Goal: Task Accomplishment & Management: Manage account settings

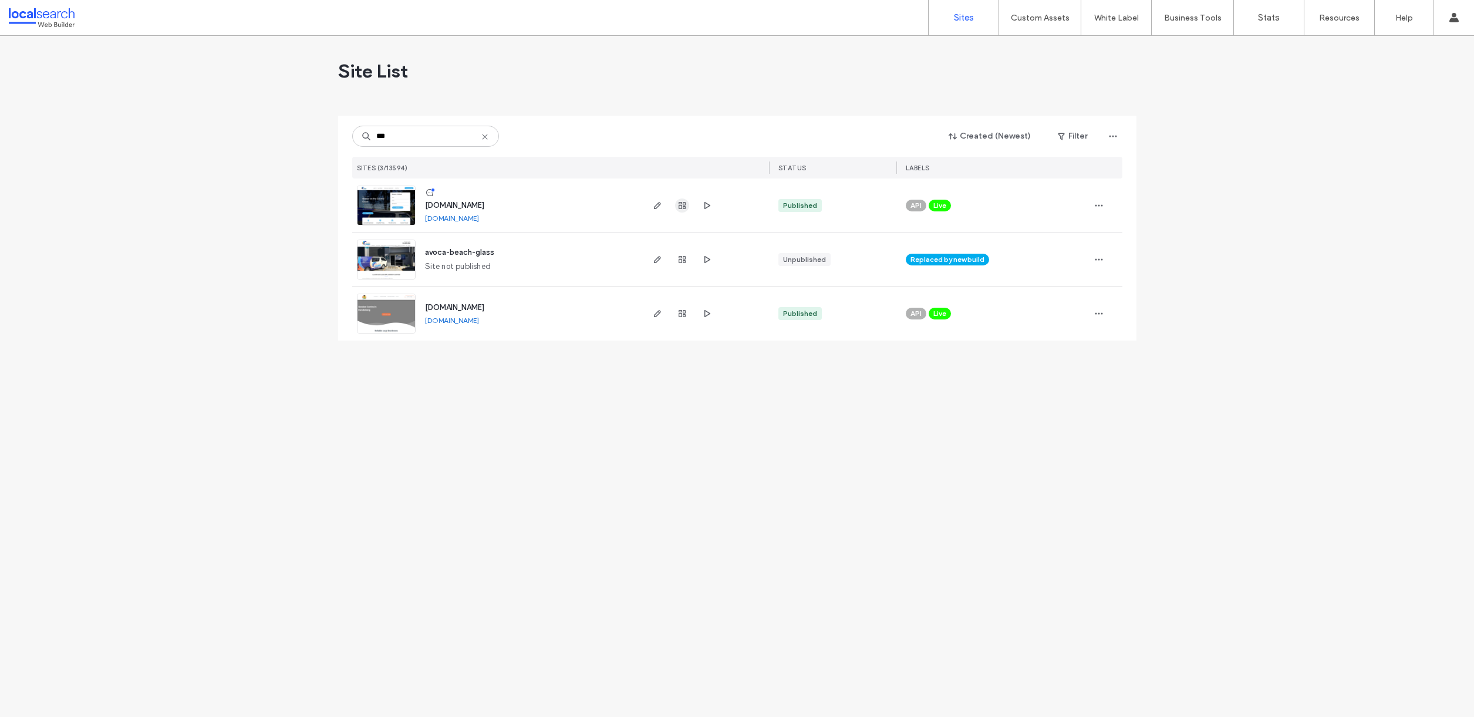
type input "***"
click at [680, 204] on use "button" at bounding box center [682, 205] width 7 height 7
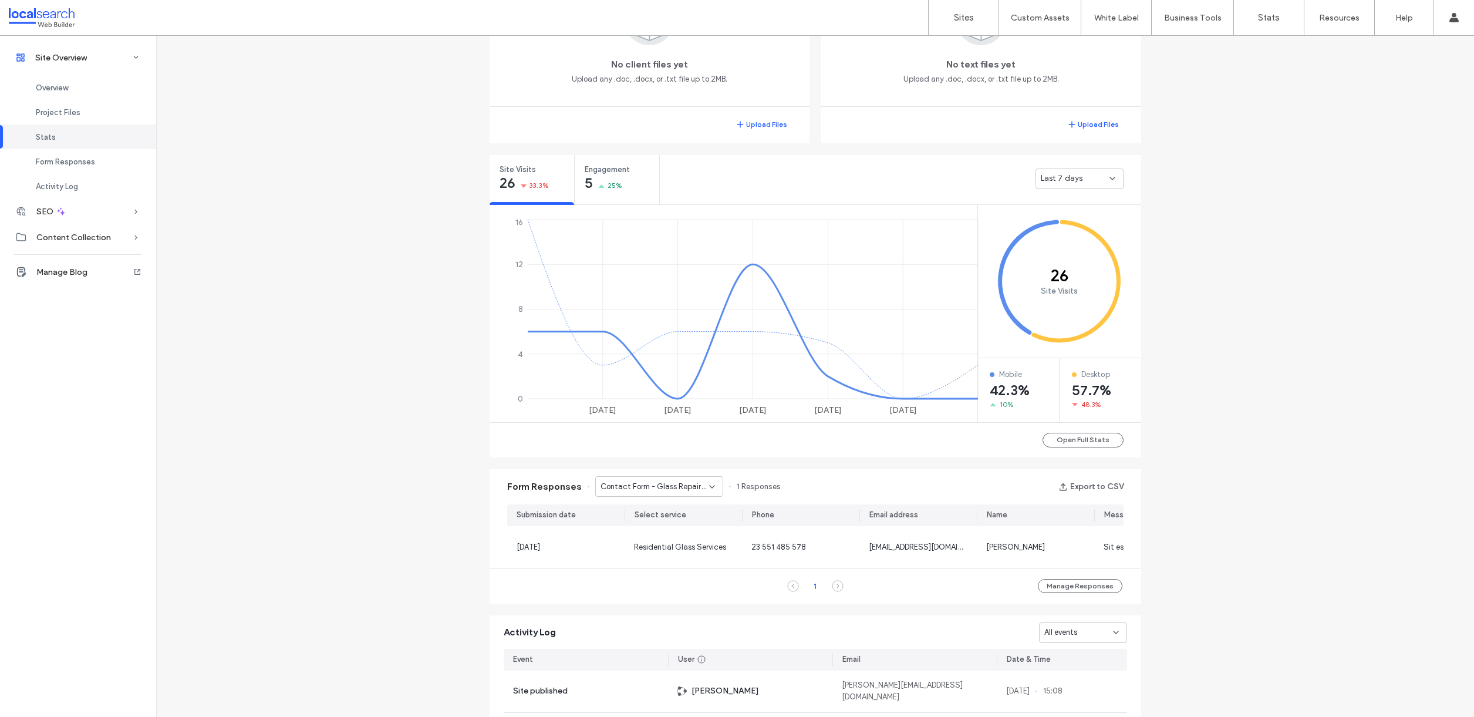
scroll to position [343, 0]
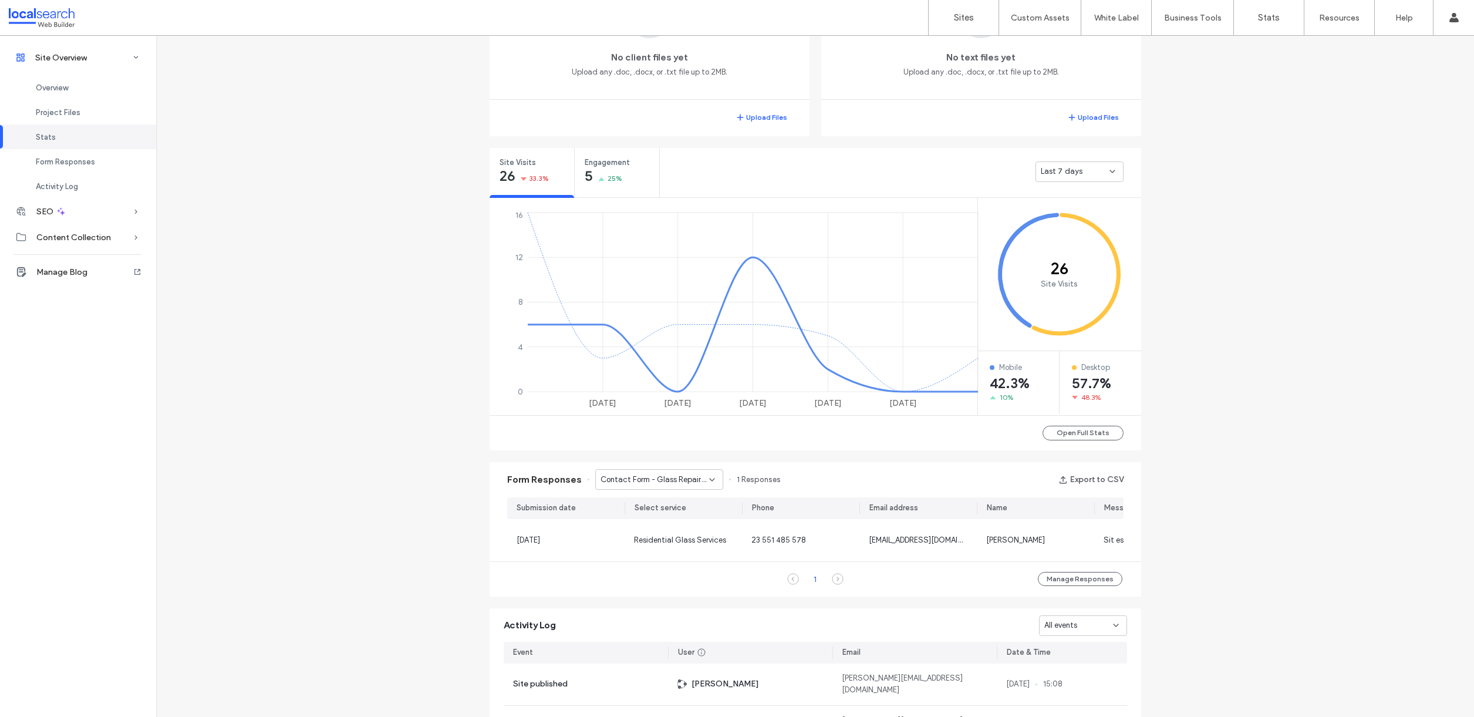
drag, startPoint x: 1096, startPoint y: 170, endPoint x: 1097, endPoint y: 176, distance: 6.5
click at [1096, 170] on div "Last 7 days" at bounding box center [1075, 172] width 69 height 12
click at [1081, 231] on span "Last 30 days" at bounding box center [1060, 234] width 47 height 12
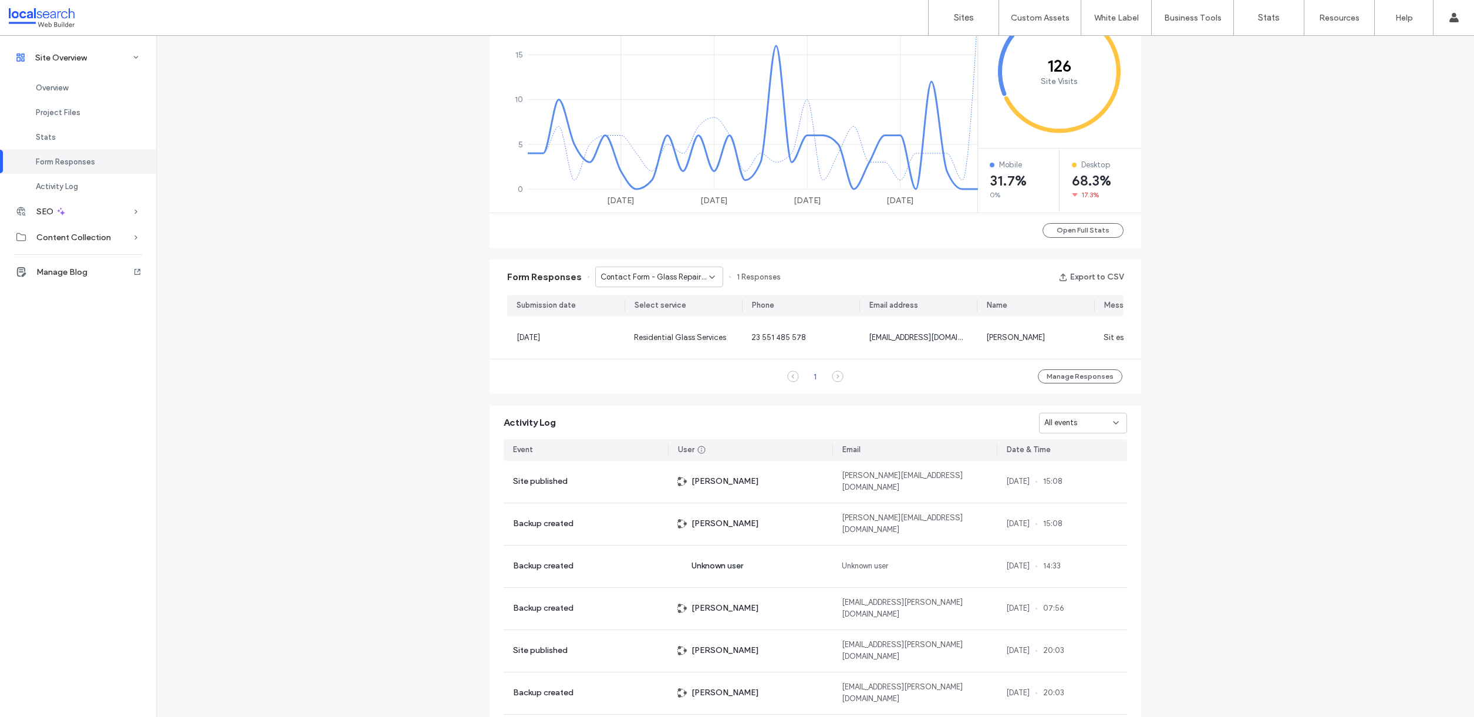
scroll to position [547, 0]
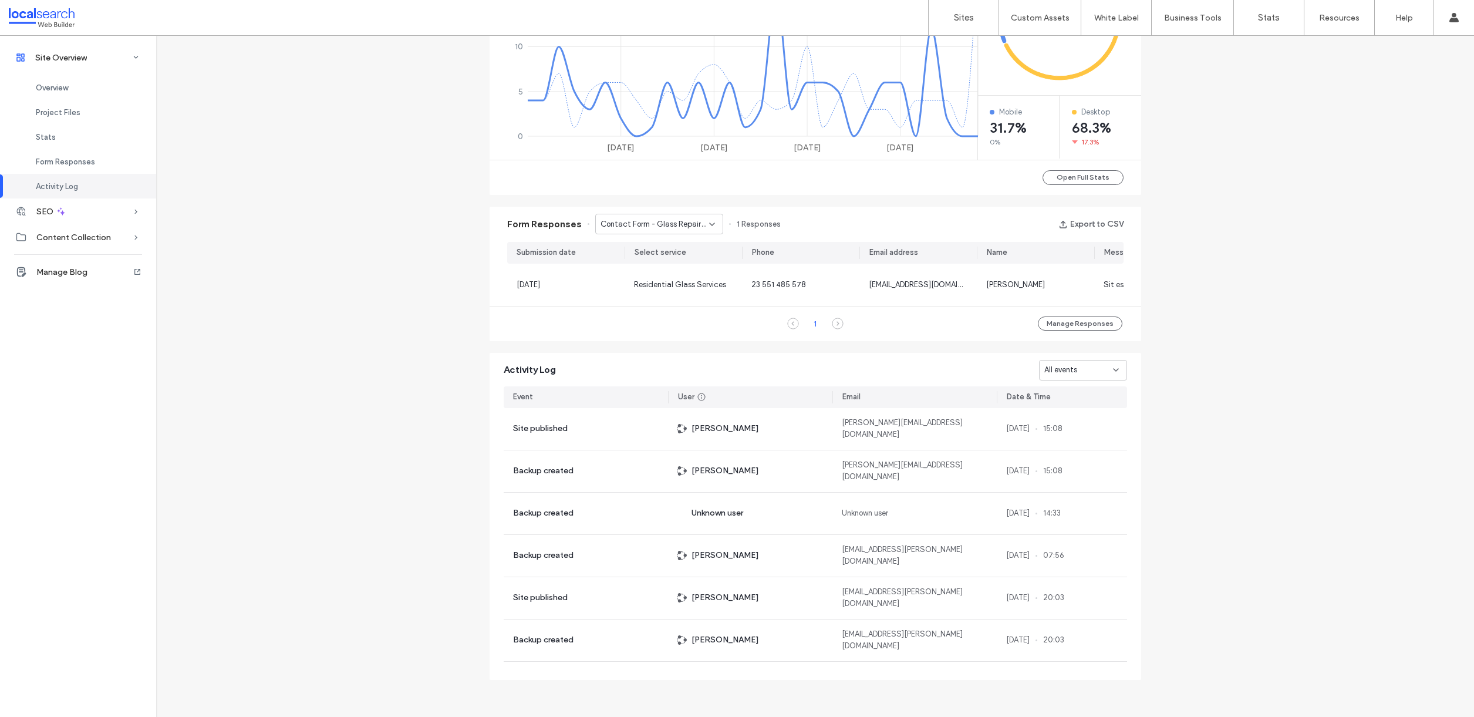
drag, startPoint x: 687, startPoint y: 218, endPoint x: 686, endPoint y: 224, distance: 5.9
click at [687, 219] on span "Contact Form - Glass Repairs Woy Woy page" at bounding box center [655, 224] width 109 height 12
click at [667, 262] on span "Contact Form - Glass Repairs Green Point page" at bounding box center [650, 259] width 113 height 12
drag, startPoint x: 676, startPoint y: 217, endPoint x: 675, endPoint y: 222, distance: 6.0
click at [675, 218] on span "Contact Form - Glass Repairs Green Point page" at bounding box center [655, 224] width 109 height 12
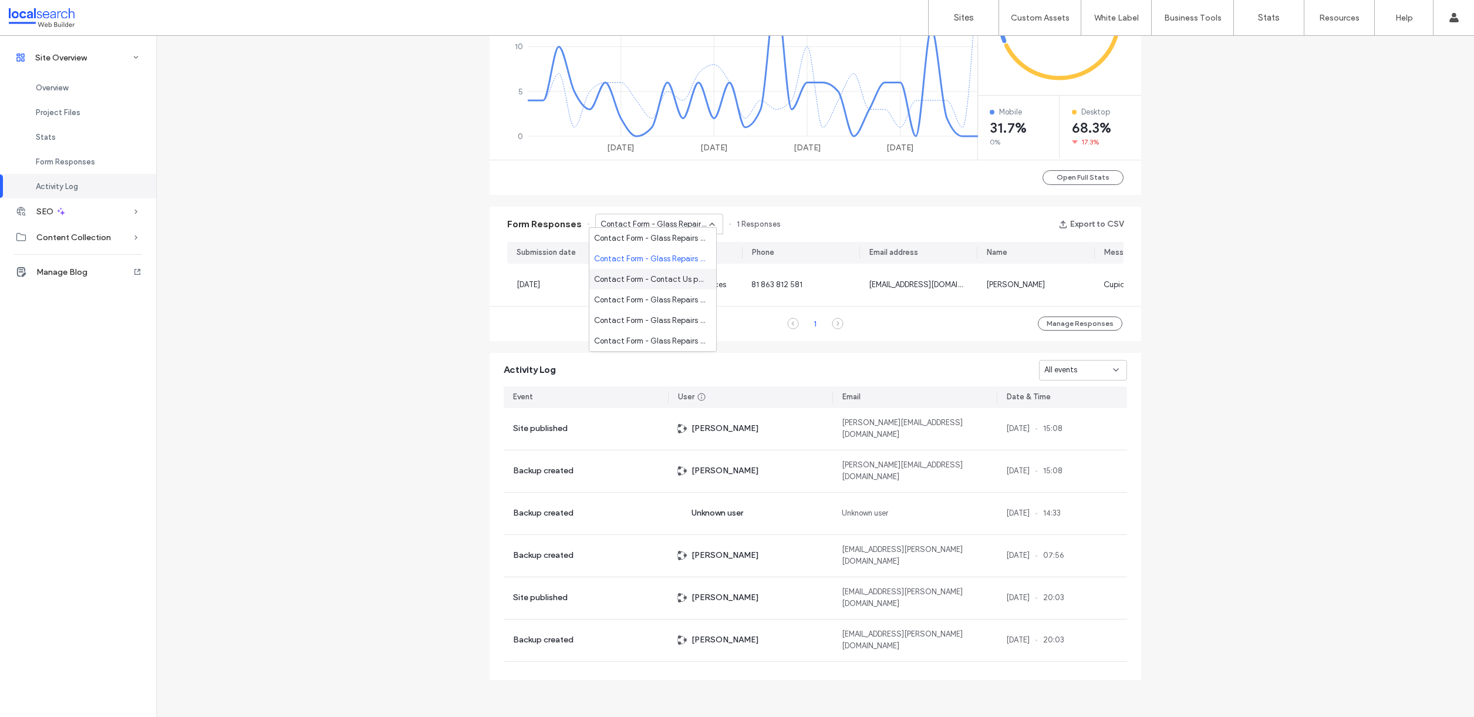
click at [669, 280] on span "Contact Form - Contact Us page" at bounding box center [650, 280] width 113 height 12
click at [681, 224] on div "Contact Form - Contact Us page" at bounding box center [659, 224] width 128 height 21
click at [654, 301] on span "Contact Form - Glass Repairs Gosford page" at bounding box center [650, 300] width 113 height 12
click at [663, 218] on span "Contact Form - Glass Repairs Gosford page" at bounding box center [655, 224] width 109 height 12
click at [683, 315] on span "Contact Form - Glass Repairs Green Point page" at bounding box center [650, 321] width 113 height 12
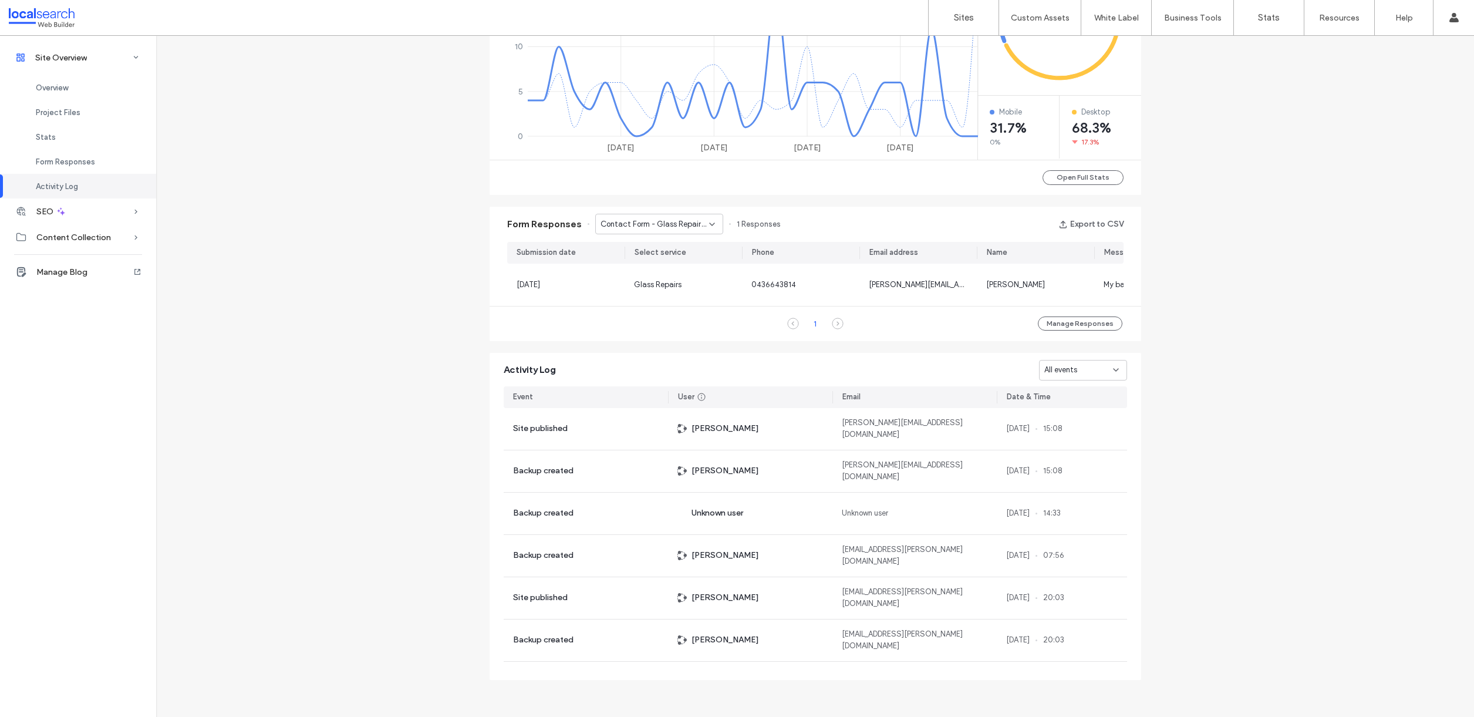
click at [675, 218] on span "Contact Form - Glass Repairs Green Point page" at bounding box center [655, 224] width 109 height 12
click at [665, 310] on span "Contact Form - Glass Repairs Lisarow page" at bounding box center [650, 310] width 113 height 12
drag, startPoint x: 669, startPoint y: 214, endPoint x: 670, endPoint y: 220, distance: 6.1
click at [669, 218] on span "Contact Form - Glass Repairs Lisarow page" at bounding box center [655, 224] width 109 height 12
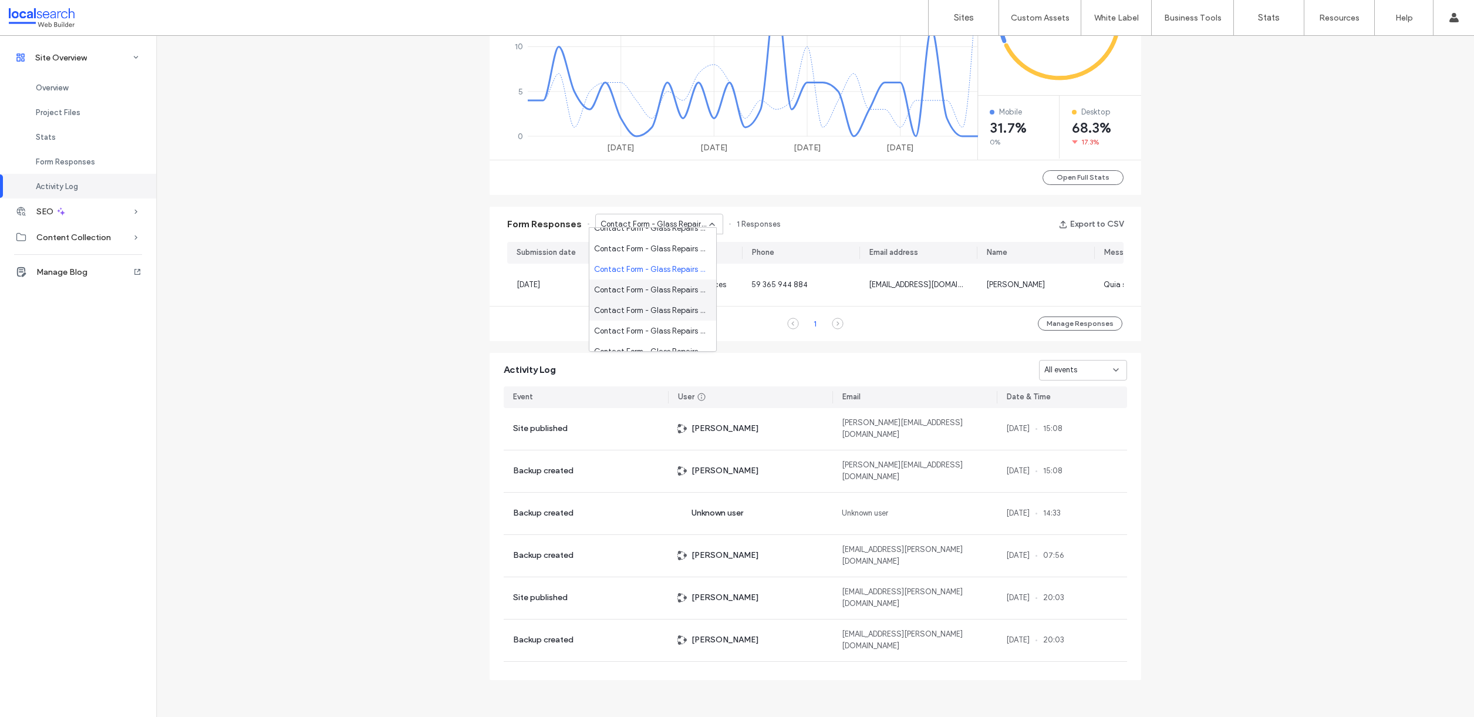
scroll to position [70, 0]
click at [679, 277] on div "Contact Form - Glass Repairs Lisarow page" at bounding box center [652, 270] width 127 height 21
click at [665, 221] on span "Contact Form - Glass Repairs Lisarow page" at bounding box center [655, 224] width 109 height 12
click at [670, 303] on span "Contact Form - Glass Repairs Woy Woy page" at bounding box center [650, 305] width 113 height 12
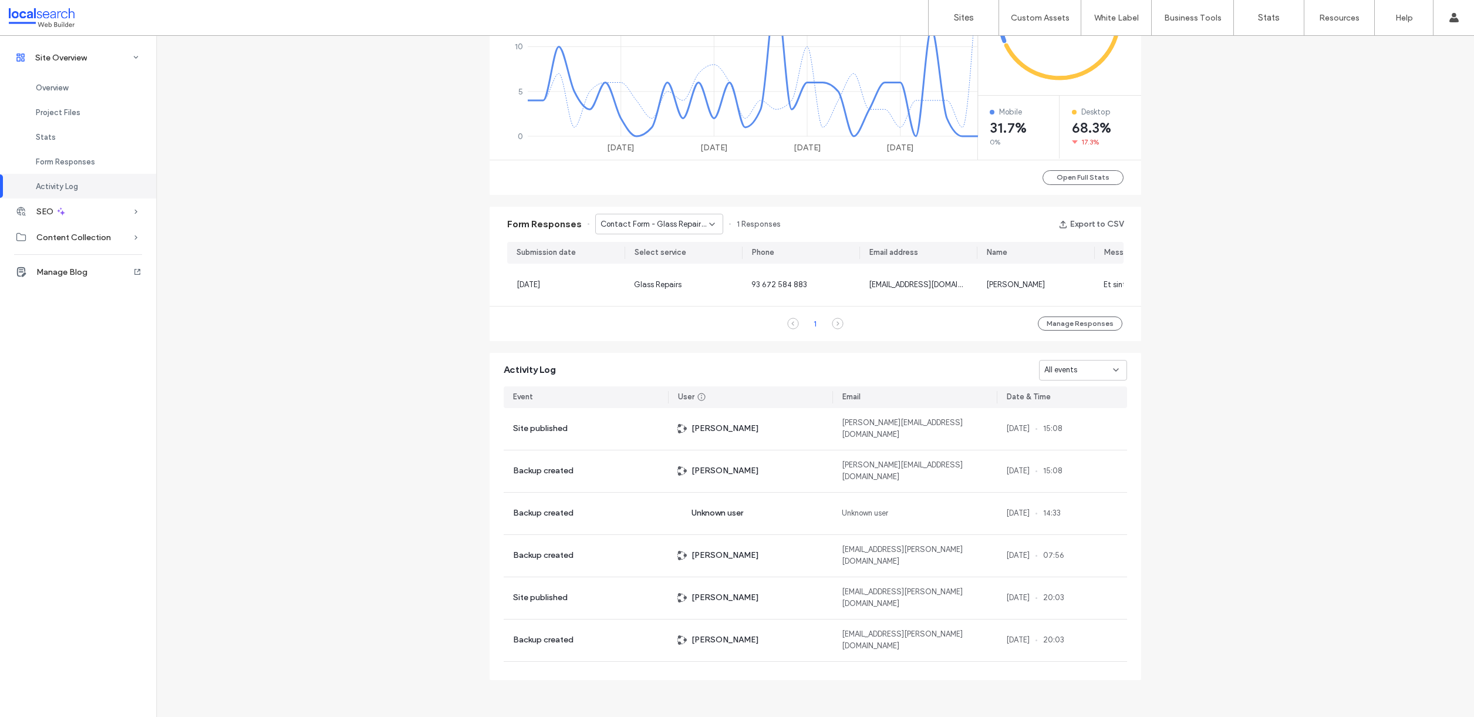
drag, startPoint x: 681, startPoint y: 215, endPoint x: 682, endPoint y: 221, distance: 6.6
click at [681, 218] on span "Contact Form - Glass Repairs Woy Woy page" at bounding box center [655, 224] width 109 height 12
click at [665, 309] on span "Contact Form - Glass Repairs Lisarow page" at bounding box center [650, 311] width 113 height 12
drag, startPoint x: 663, startPoint y: 208, endPoint x: 663, endPoint y: 226, distance: 18.2
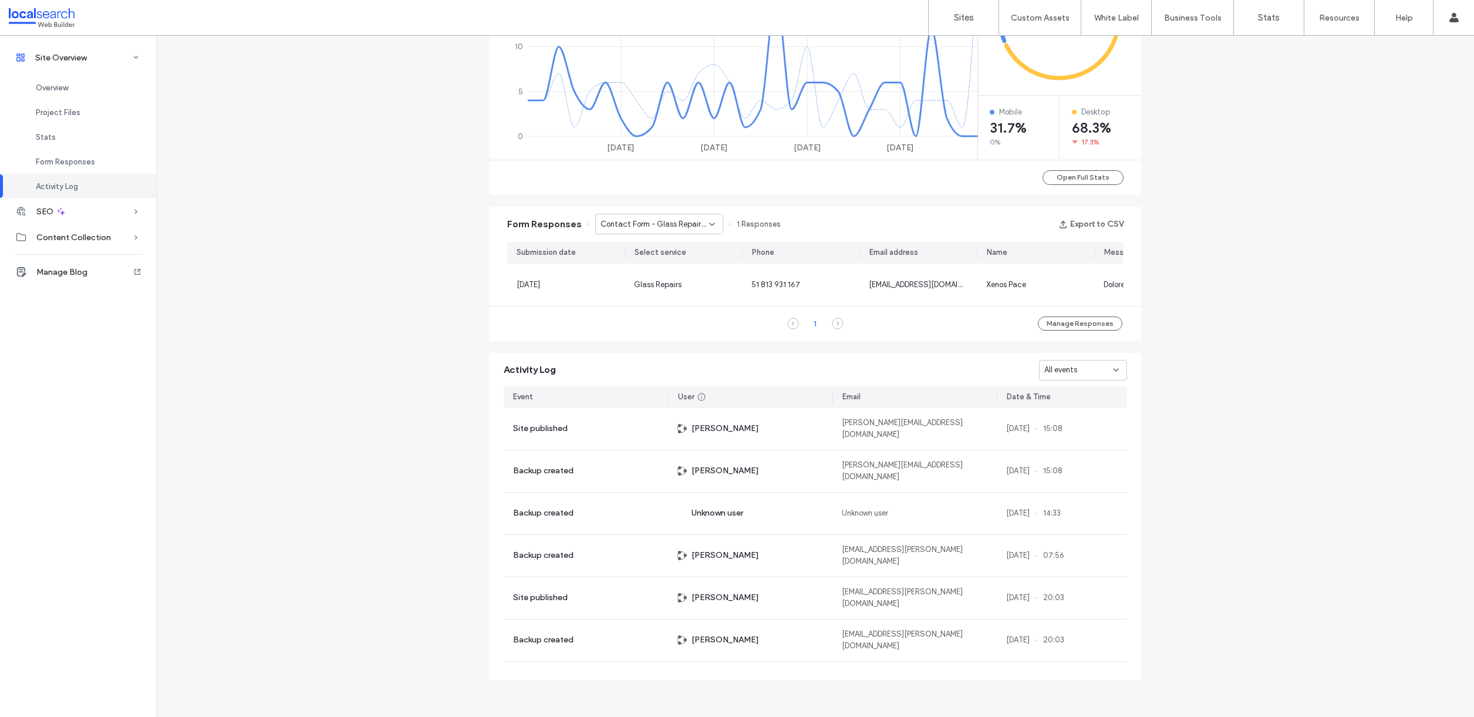
click at [663, 214] on div "Contact Form - Glass Repairs Lisarow page" at bounding box center [659, 224] width 128 height 21
click at [668, 287] on span "Contact Form - Glass Repairs Avoca Beach page" at bounding box center [650, 293] width 113 height 12
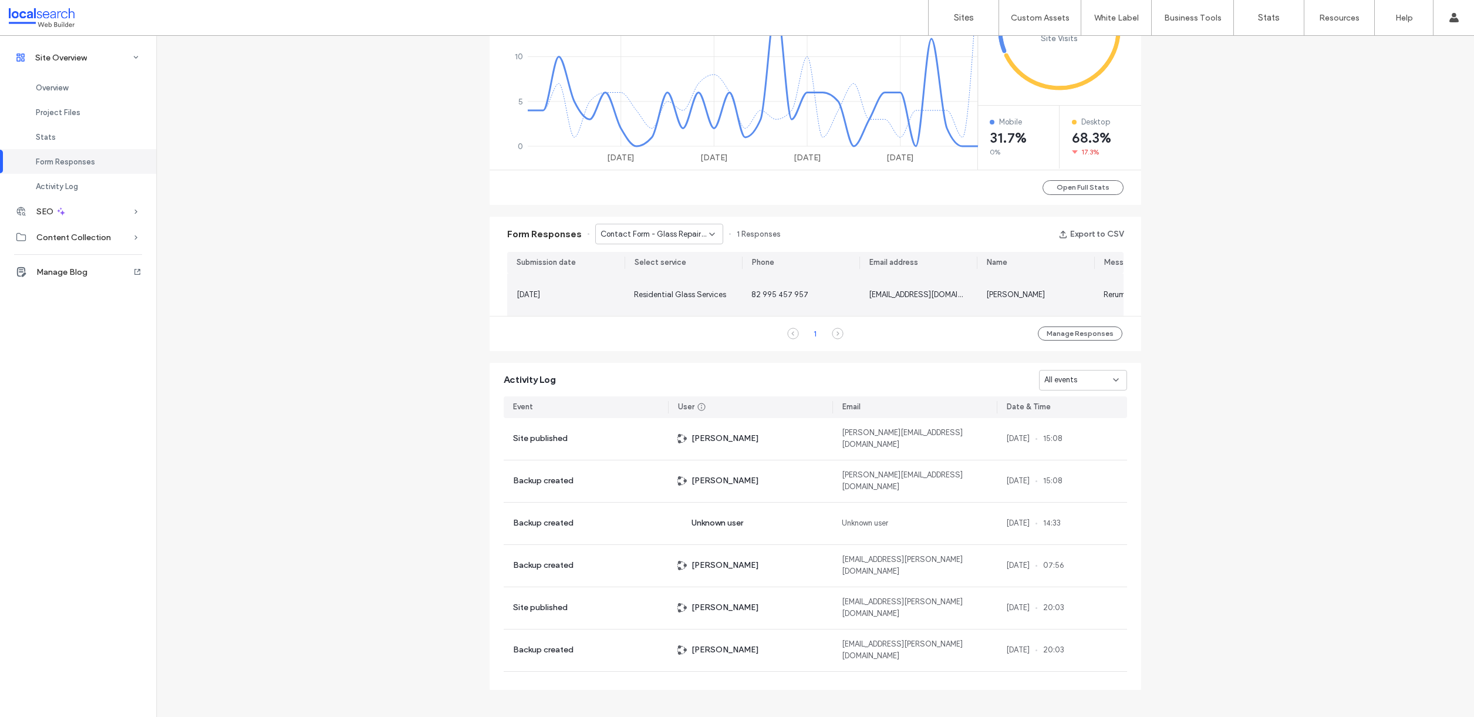
scroll to position [591, 0]
click at [682, 231] on span "Contact Form - Glass Repairs Avoca Beach page" at bounding box center [655, 233] width 109 height 12
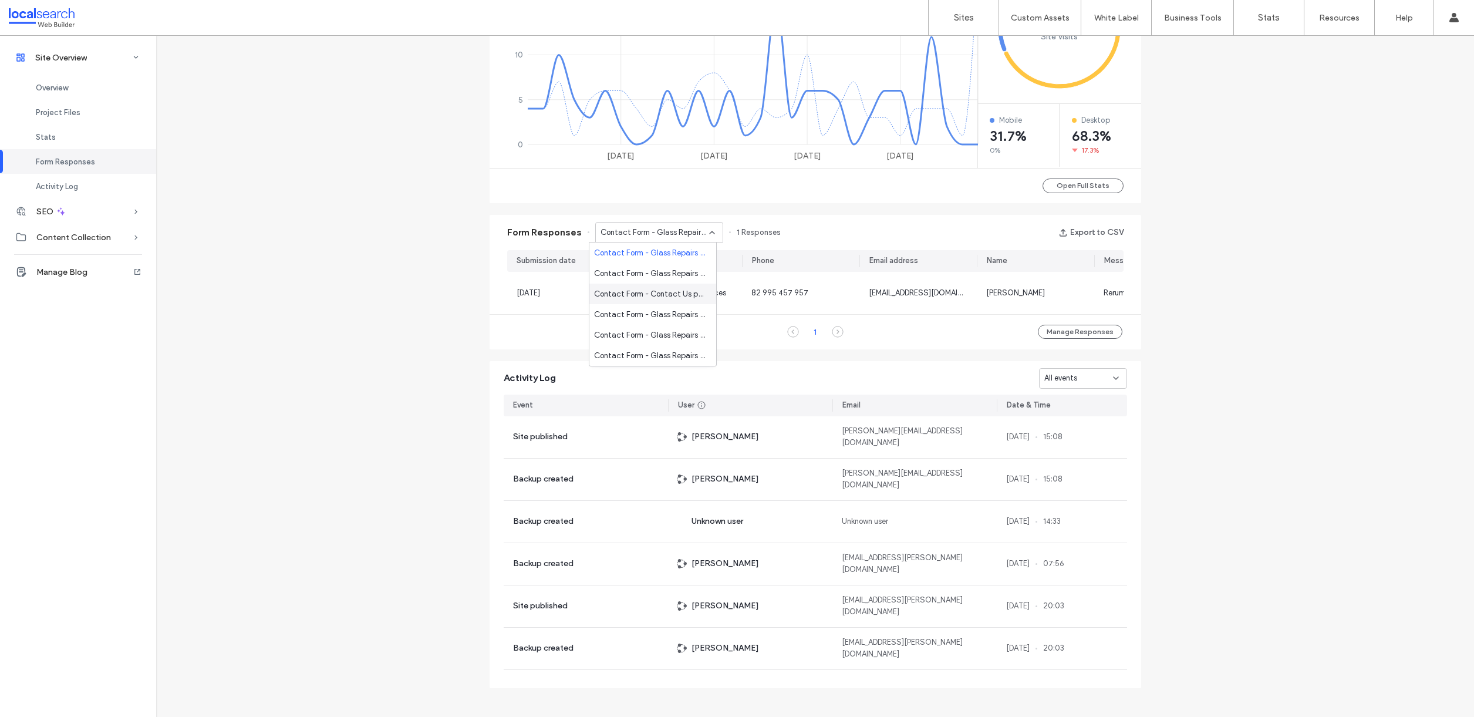
scroll to position [166, 0]
click at [670, 275] on span "Contact Form - Glass Repairs [PERSON_NAME]" at bounding box center [650, 273] width 113 height 12
click at [666, 237] on span "Contact Form - Glass Repairs [PERSON_NAME]" at bounding box center [655, 233] width 109 height 12
click at [668, 329] on span "Contact Form - Contact Us page" at bounding box center [650, 329] width 113 height 12
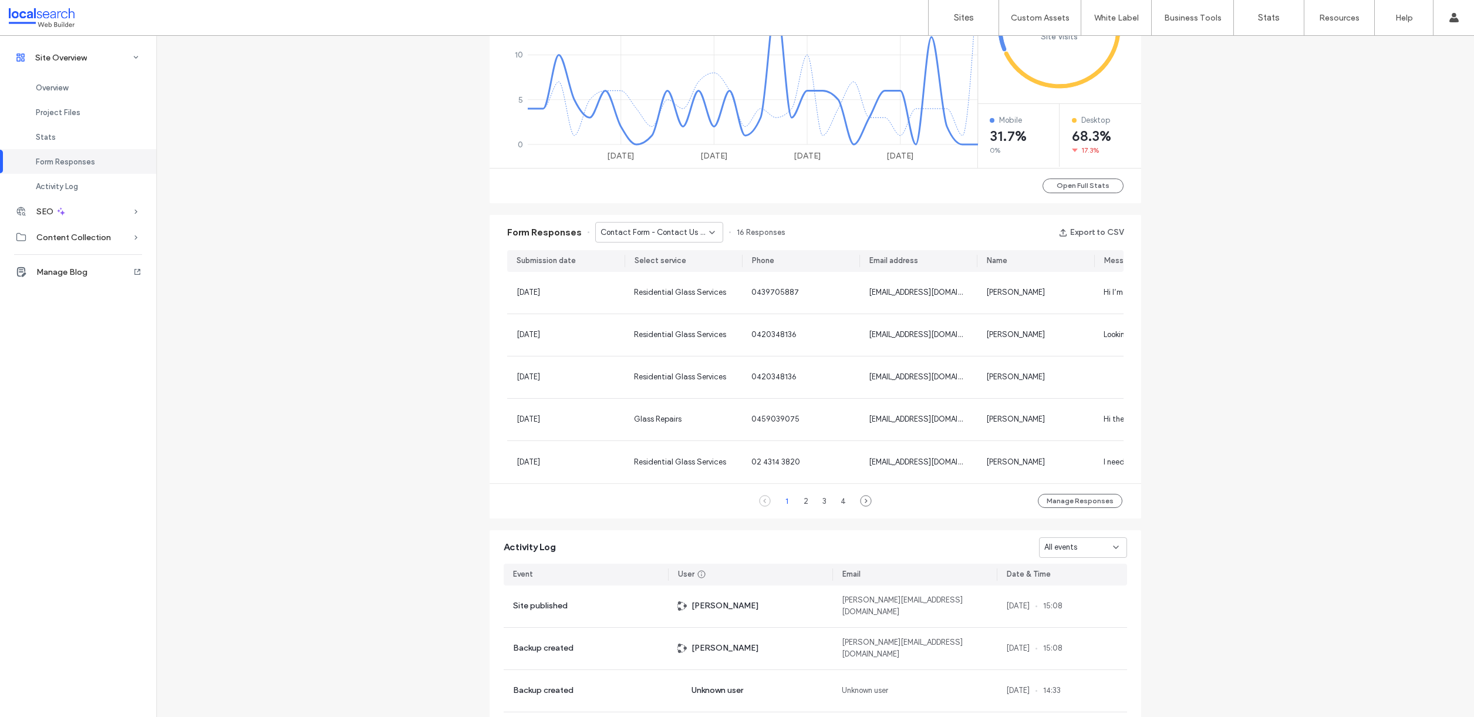
click at [695, 235] on span "Contact Form - Contact Us page" at bounding box center [655, 233] width 109 height 12
drag, startPoint x: 904, startPoint y: 233, endPoint x: 824, endPoint y: 224, distance: 80.3
click at [903, 232] on div "Form Responses Contact Form - Contact Us page 16 Responses Export to CSV" at bounding box center [816, 232] width 652 height 35
click at [1053, 508] on button "Manage Responses" at bounding box center [1080, 501] width 85 height 14
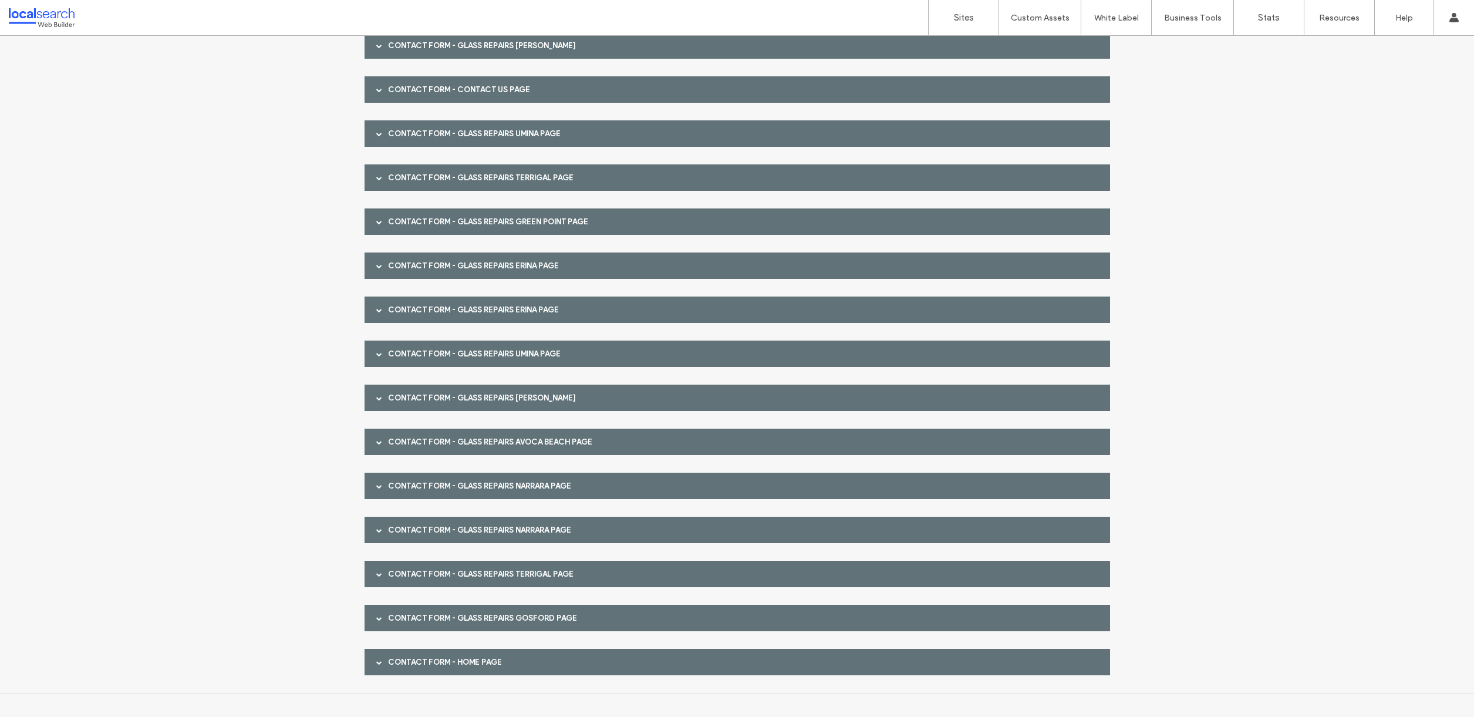
scroll to position [528, 0]
click at [470, 667] on div "Contact Form - Home page" at bounding box center [738, 662] width 746 height 26
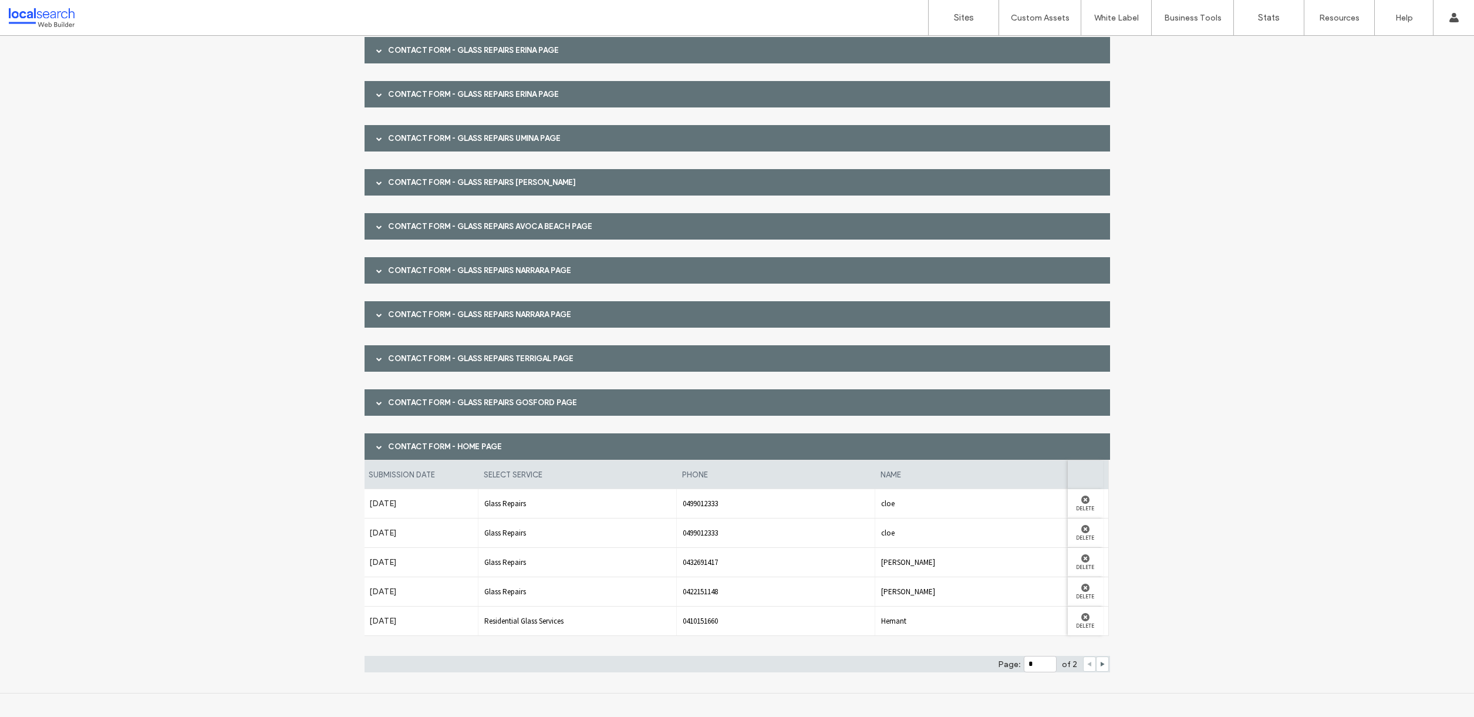
scroll to position [0, 6]
click at [1101, 664] on use at bounding box center [1103, 664] width 4 height 5
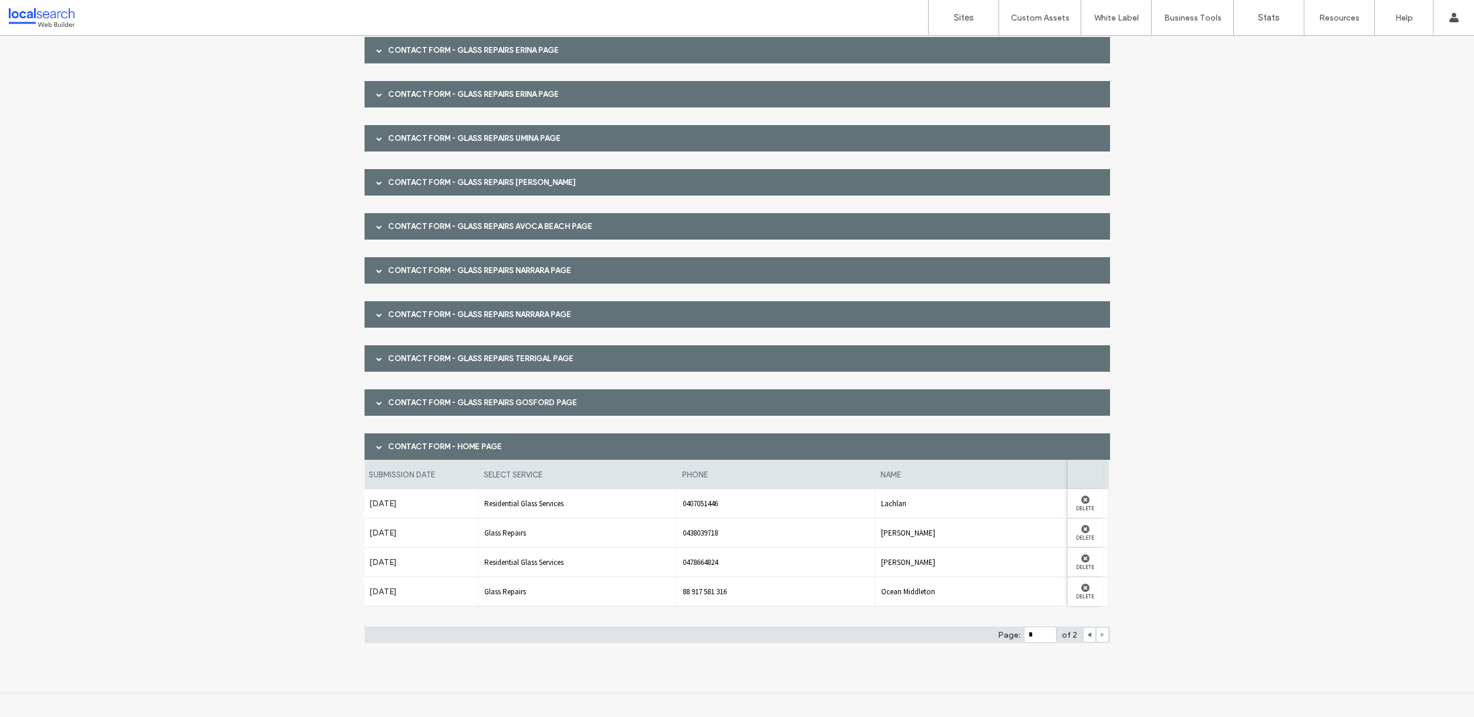
scroll to position [0, 0]
click at [1087, 638] on span at bounding box center [1090, 635] width 6 height 14
type input "*"
